Goal: Transaction & Acquisition: Purchase product/service

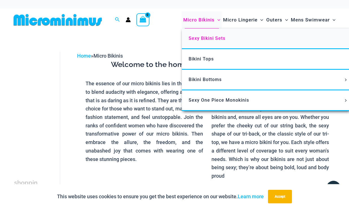
click at [203, 36] on span "Sexy Bikini Sets" at bounding box center [207, 38] width 37 height 5
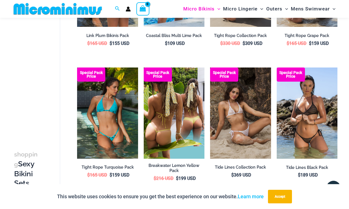
scroll to position [1010, 0]
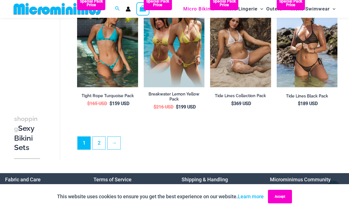
click at [280, 199] on button "Accept" at bounding box center [280, 197] width 24 height 14
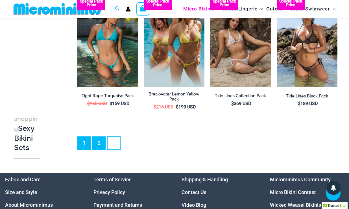
click at [101, 137] on link "2" at bounding box center [99, 143] width 13 height 13
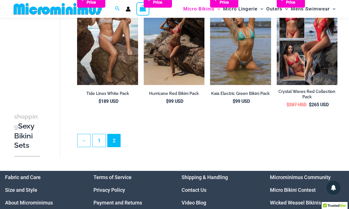
scroll to position [76, 0]
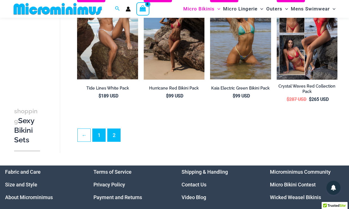
click at [103, 136] on link "1" at bounding box center [99, 135] width 13 height 13
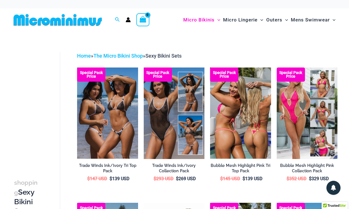
click at [238, 97] on img at bounding box center [240, 113] width 61 height 91
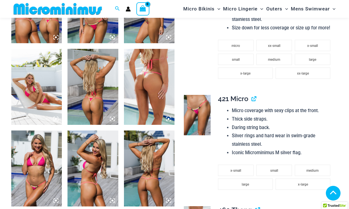
scroll to position [336, 0]
